Goal: Task Accomplishment & Management: Use online tool/utility

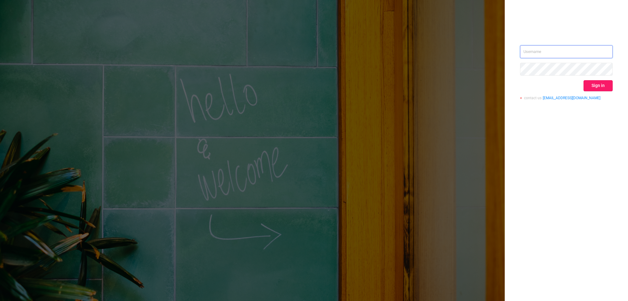
type input "[PERSON_NAME][EMAIL_ADDRESS][DOMAIN_NAME]"
click at [598, 85] on button "Sign in" at bounding box center [597, 85] width 29 height 11
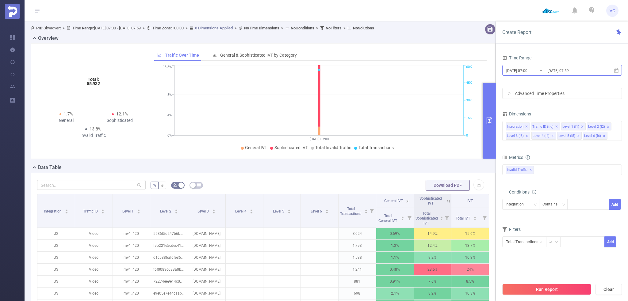
click at [535, 68] on input "[DATE] 07:00" at bounding box center [530, 70] width 50 height 8
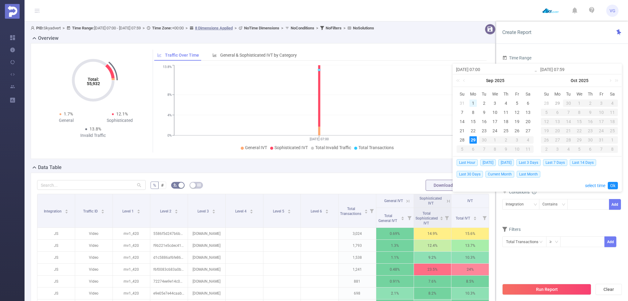
click at [472, 103] on div "1" at bounding box center [472, 103] width 7 height 7
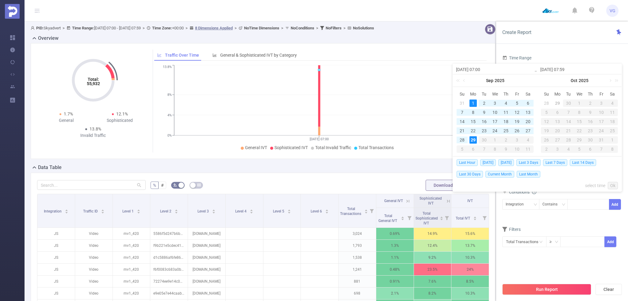
click at [474, 141] on div "29" at bounding box center [472, 139] width 7 height 7
type input "[DATE] 07:00"
click at [615, 185] on link "Ok" at bounding box center [612, 185] width 10 height 7
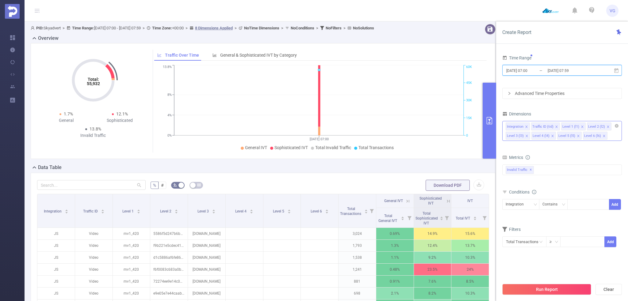
click at [552, 136] on icon "icon: close" at bounding box center [552, 136] width 3 height 3
click at [525, 135] on icon "icon: close" at bounding box center [526, 136] width 3 height 3
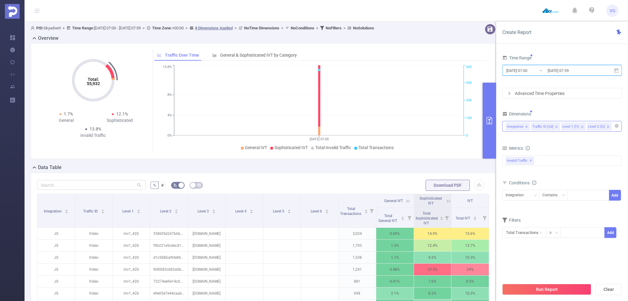
click at [603, 126] on li "Level 2 (l2)" at bounding box center [598, 127] width 25 height 8
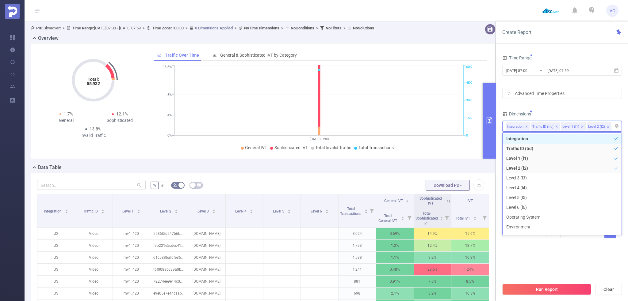
click at [606, 126] on icon "icon: close" at bounding box center [607, 127] width 2 height 2
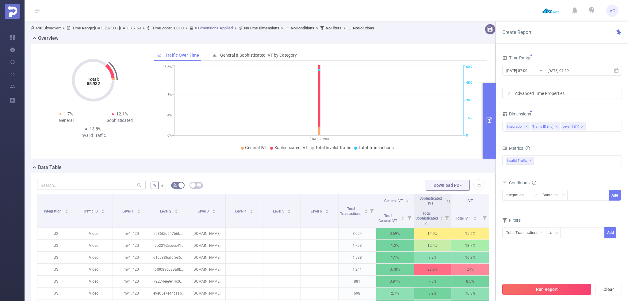
click at [534, 290] on button "Run Report" at bounding box center [546, 289] width 89 height 11
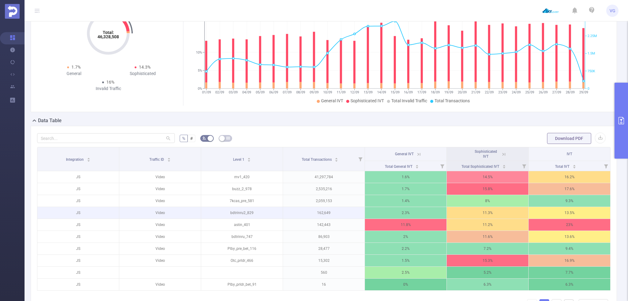
scroll to position [61, 0]
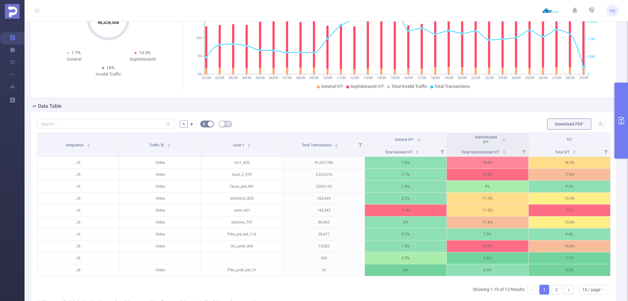
click at [395, 299] on div "Integration Traffic ID Level 1 Total Transactions General IVT Sophisticated IVT…" at bounding box center [323, 216] width 573 height 167
